Goal: Task Accomplishment & Management: Use online tool/utility

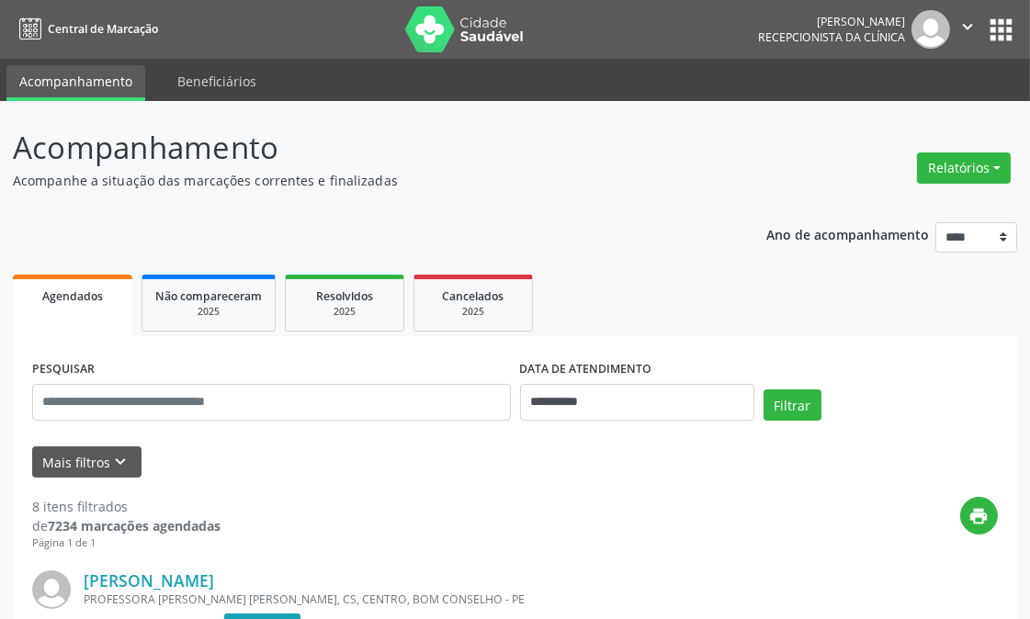
click at [972, 156] on button "Relatórios" at bounding box center [964, 168] width 94 height 31
click at [895, 200] on link "Agendamentos" at bounding box center [912, 207] width 198 height 26
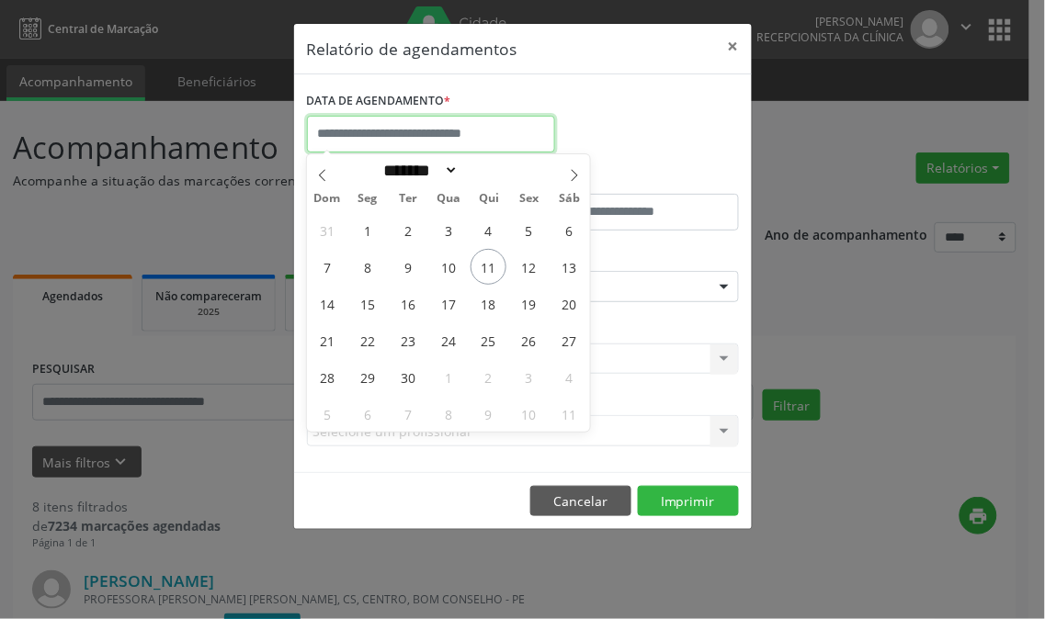
click at [453, 134] on input "text" at bounding box center [431, 134] width 248 height 37
click at [489, 254] on span "11" at bounding box center [488, 267] width 36 height 36
type input "**********"
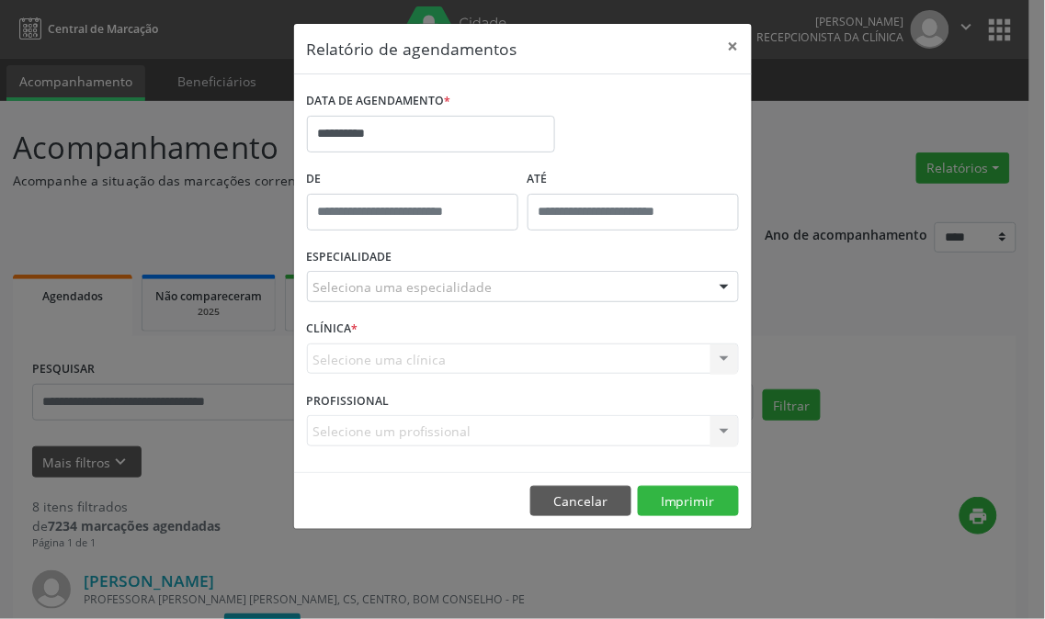
click at [493, 276] on div "Seleciona uma especialidade" at bounding box center [523, 286] width 432 height 31
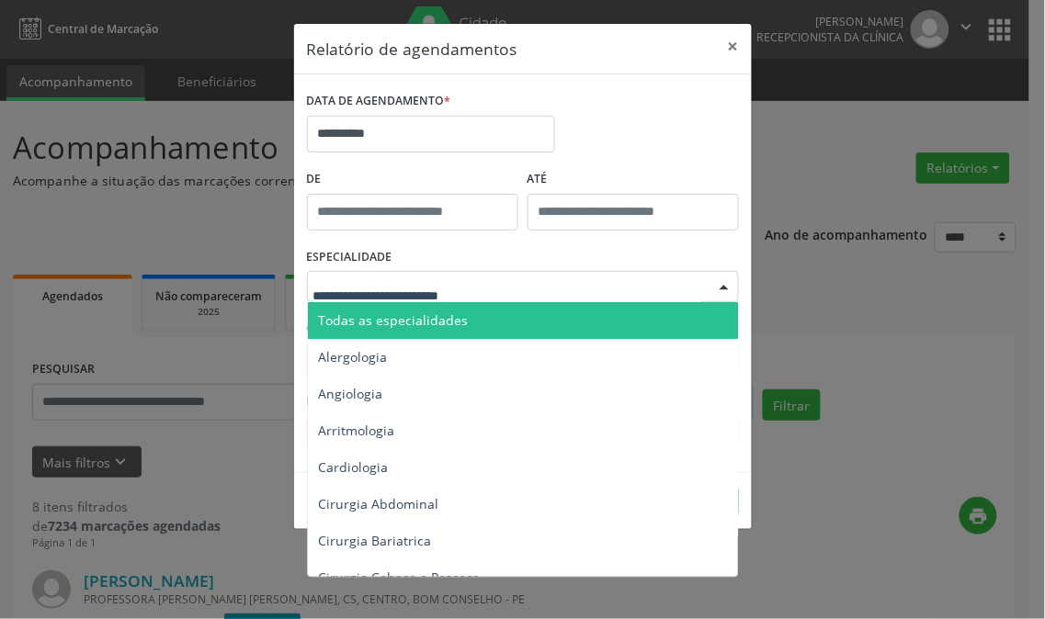
click at [518, 325] on span "Todas as especialidades" at bounding box center [524, 320] width 433 height 37
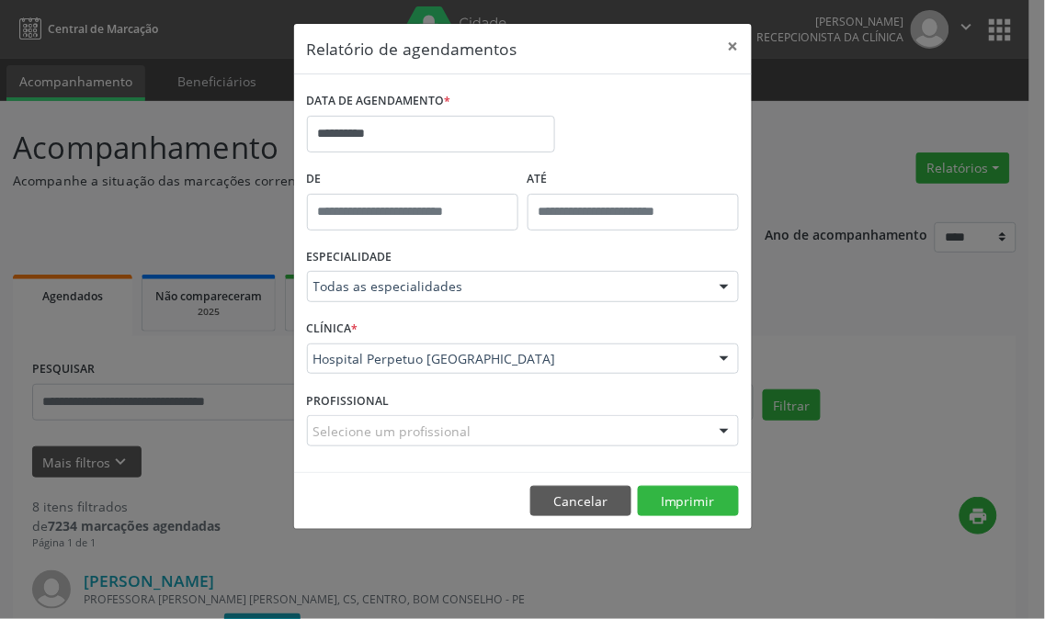
click at [701, 517] on footer "Cancelar Imprimir" at bounding box center [523, 501] width 458 height 58
click at [700, 502] on button "Imprimir" at bounding box center [688, 501] width 101 height 31
